Goal: Task Accomplishment & Management: Manage account settings

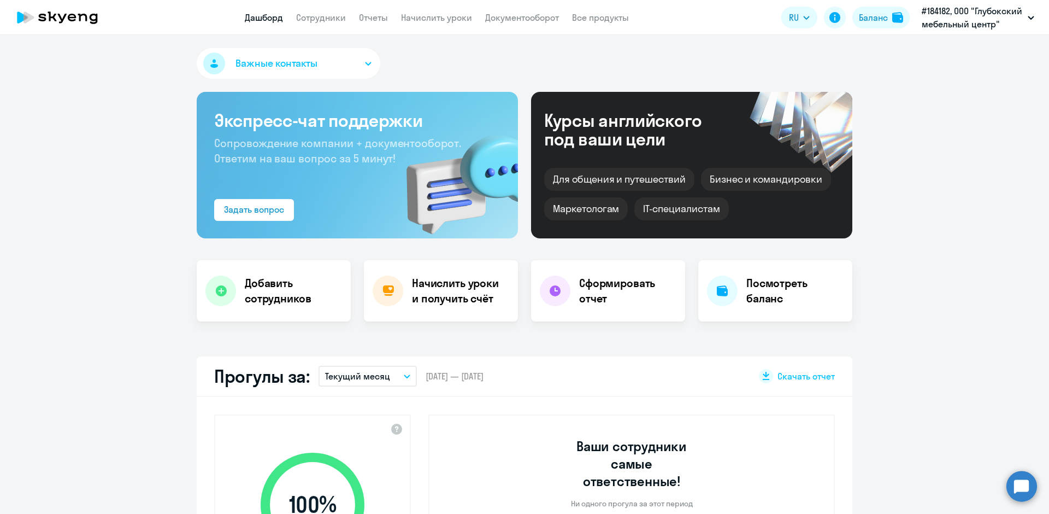
select select "30"
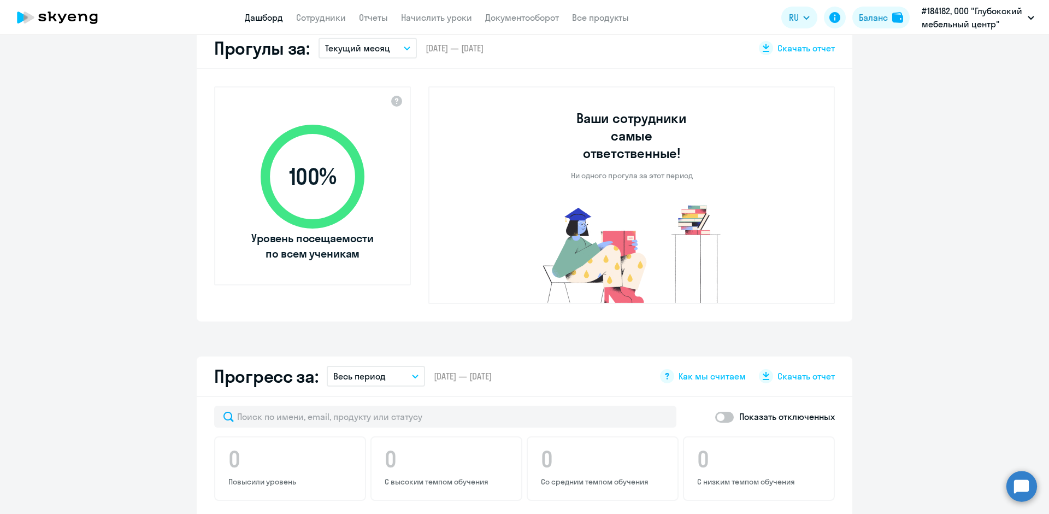
scroll to position [656, 0]
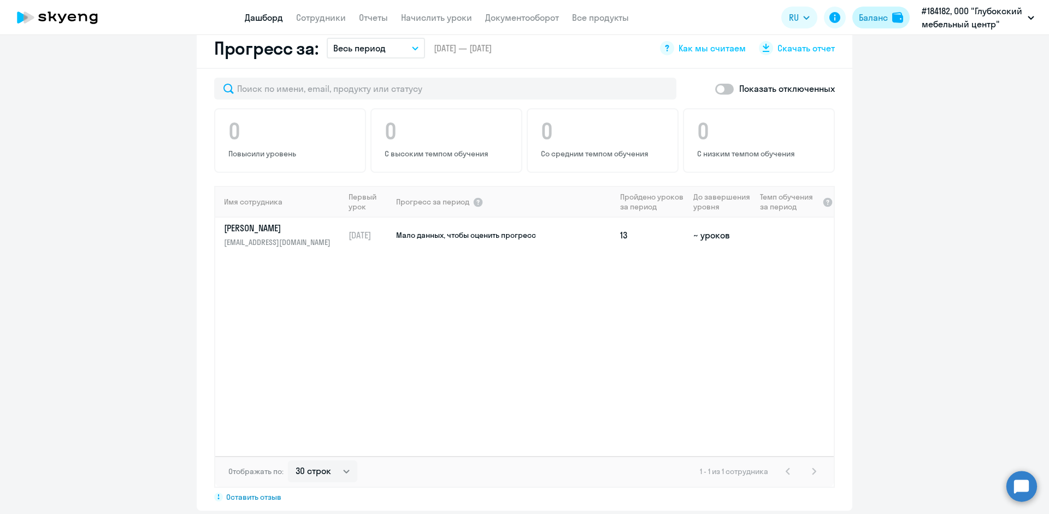
click at [877, 13] on div "Баланс" at bounding box center [873, 17] width 29 height 13
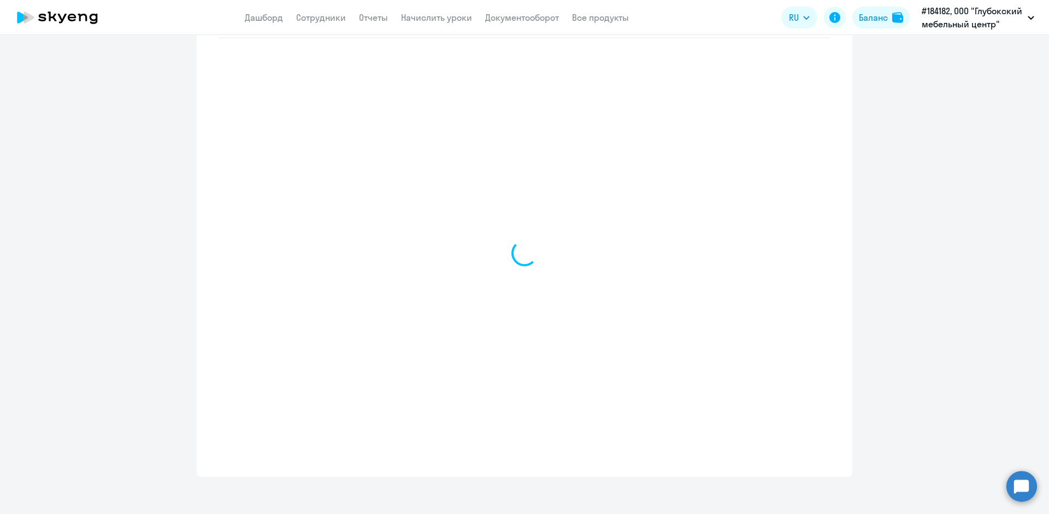
select select "english_adult_not_native_speaker"
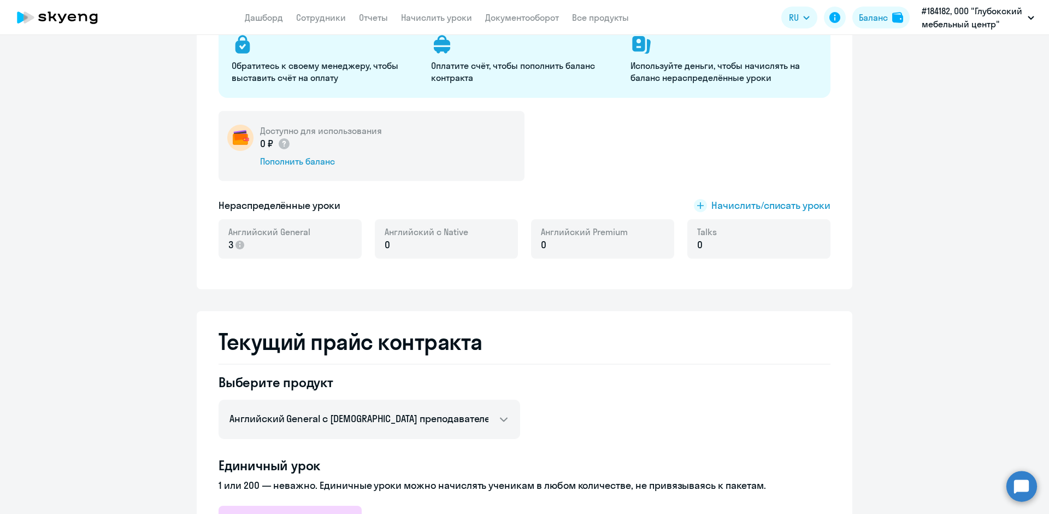
scroll to position [87, 0]
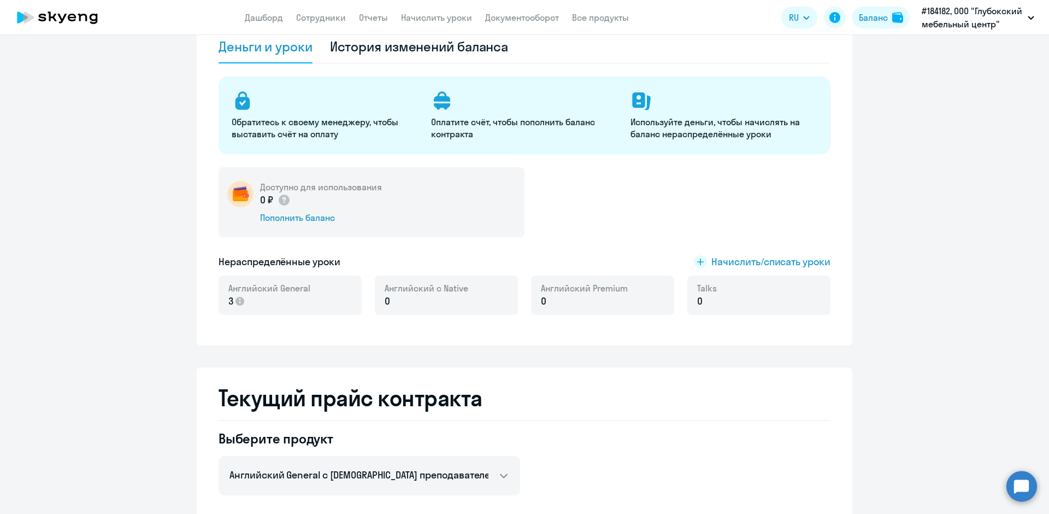
click at [264, 300] on p "3" at bounding box center [269, 301] width 82 height 14
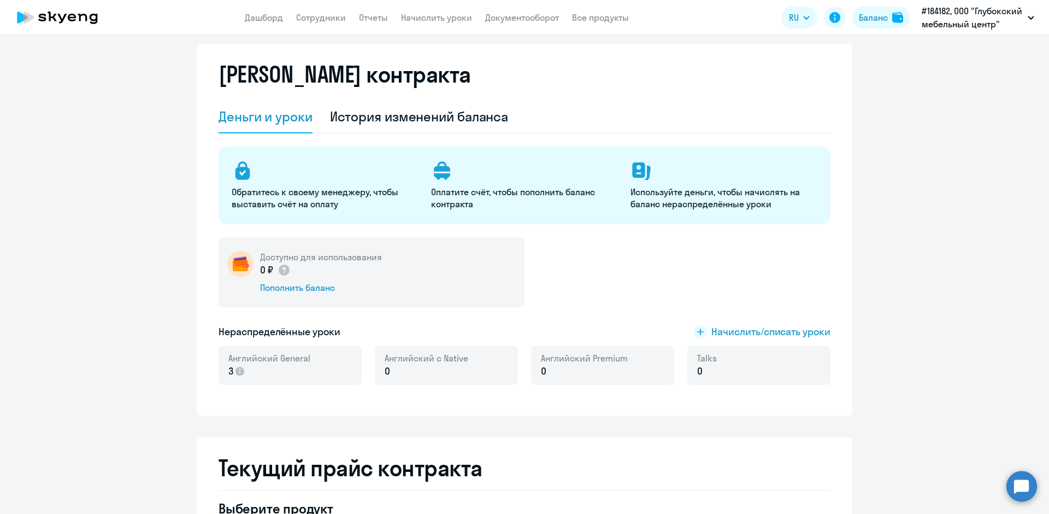
scroll to position [0, 0]
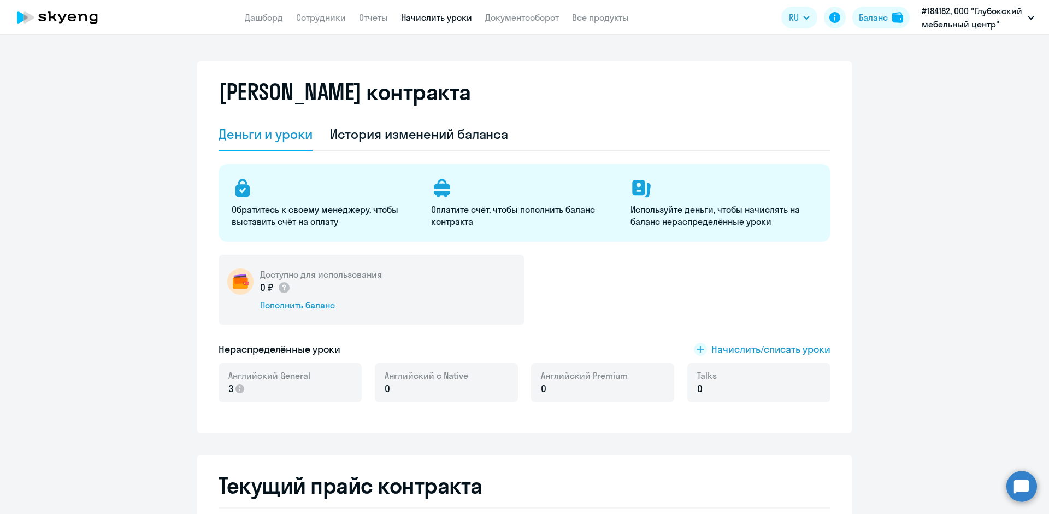
click at [437, 15] on link "Начислить уроки" at bounding box center [436, 17] width 71 height 11
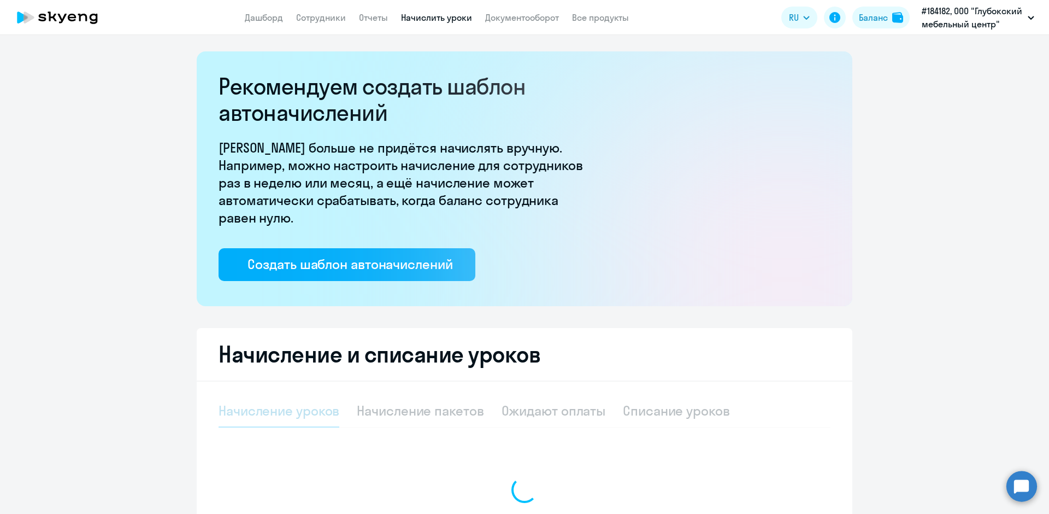
select select "10"
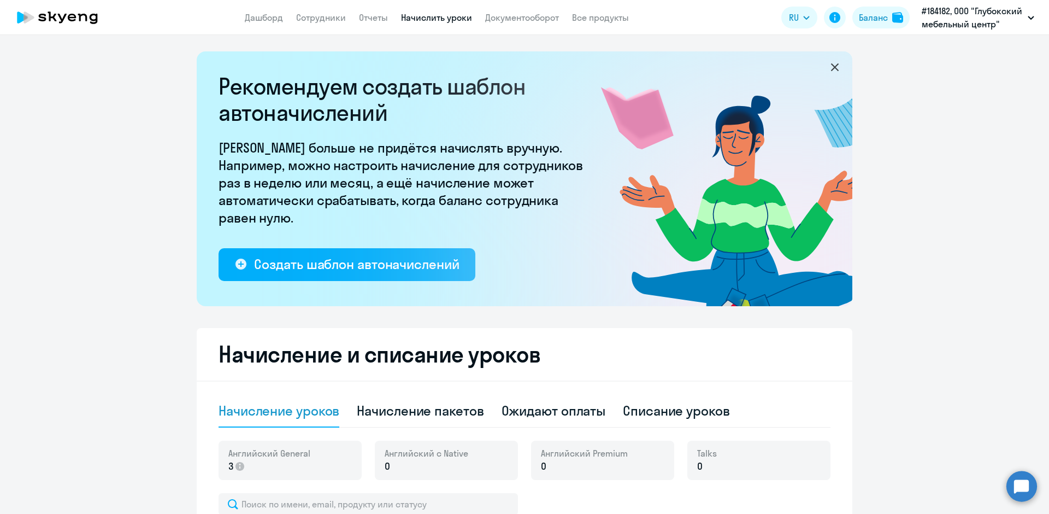
scroll to position [219, 0]
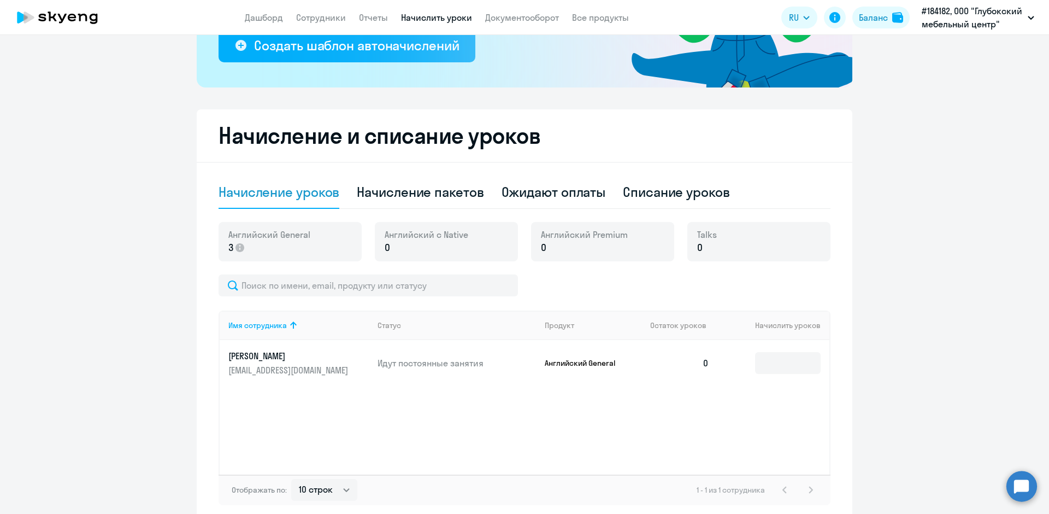
click at [270, 249] on p "3" at bounding box center [269, 247] width 82 height 14
click at [782, 356] on input at bounding box center [788, 363] width 66 height 22
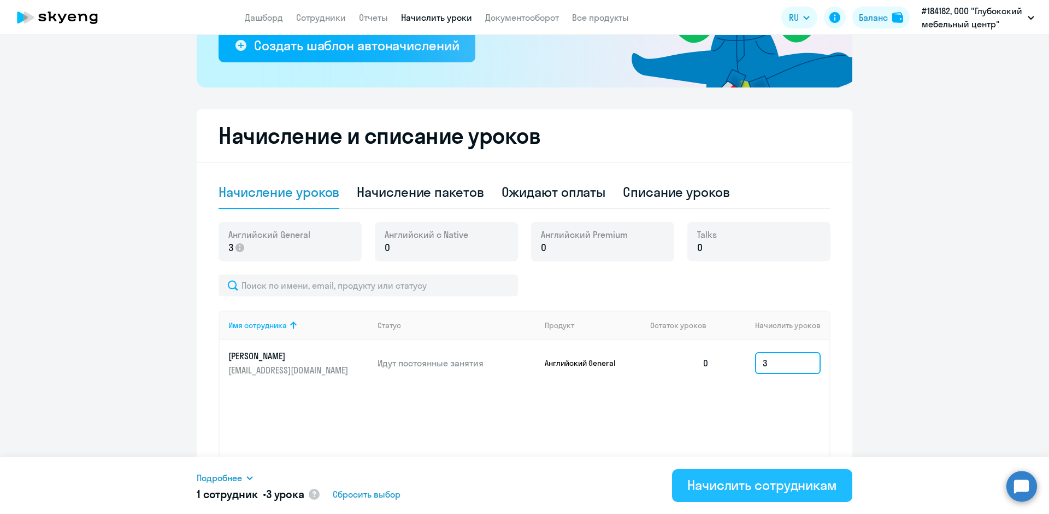
type input "3"
click at [736, 484] on div "Начислить сотрудникам" at bounding box center [762, 484] width 150 height 17
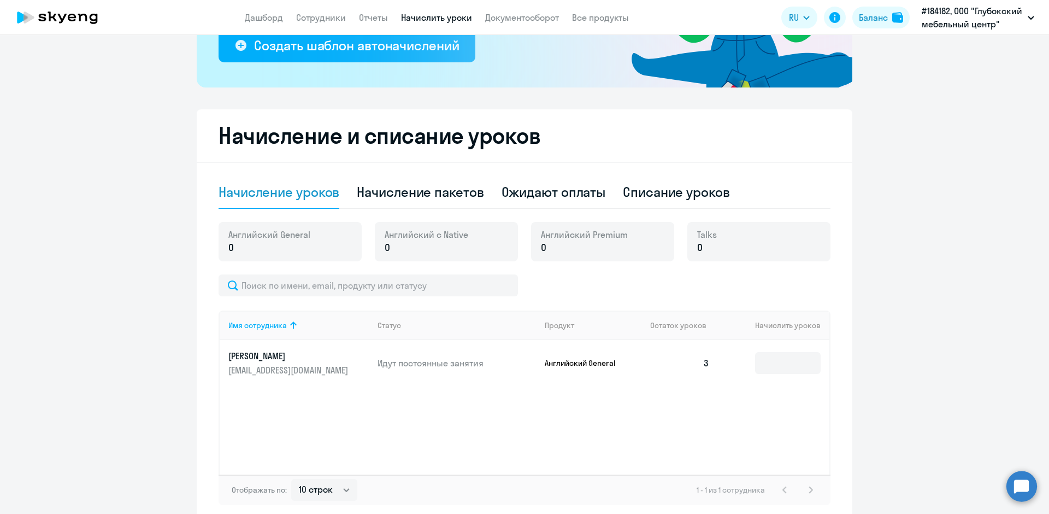
click at [782, 139] on h2 "Начисление и списание уроков" at bounding box center [525, 135] width 612 height 26
